Goal: Find specific page/section: Find specific page/section

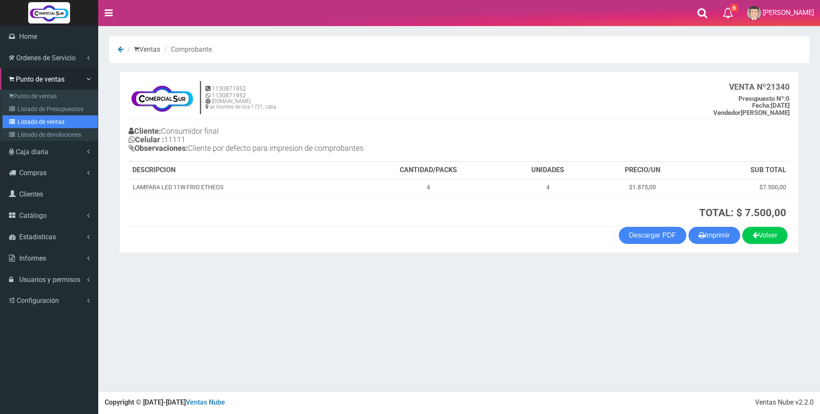
click at [49, 124] on link "Listado de ventas" at bounding box center [50, 121] width 95 height 13
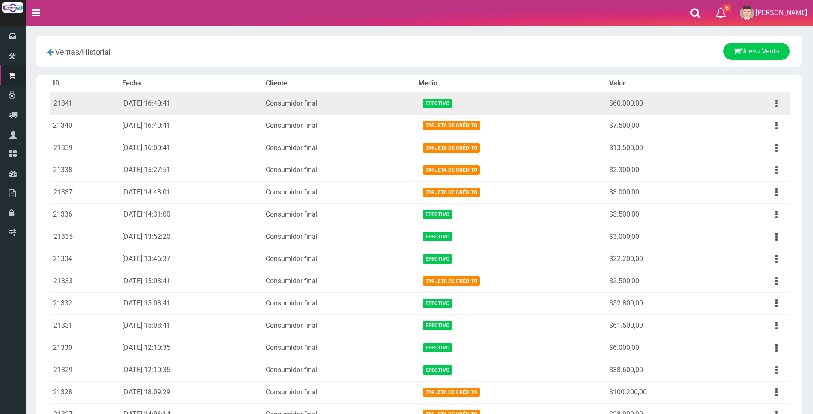
click at [779, 106] on button "button" at bounding box center [776, 103] width 19 height 15
click at [750, 120] on link "Ver" at bounding box center [751, 124] width 67 height 19
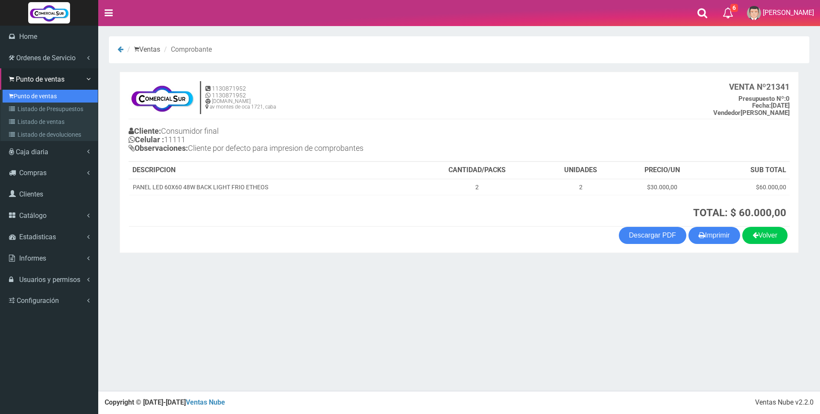
click at [33, 91] on link "Punto de ventas" at bounding box center [50, 96] width 95 height 13
